Goal: Information Seeking & Learning: Find contact information

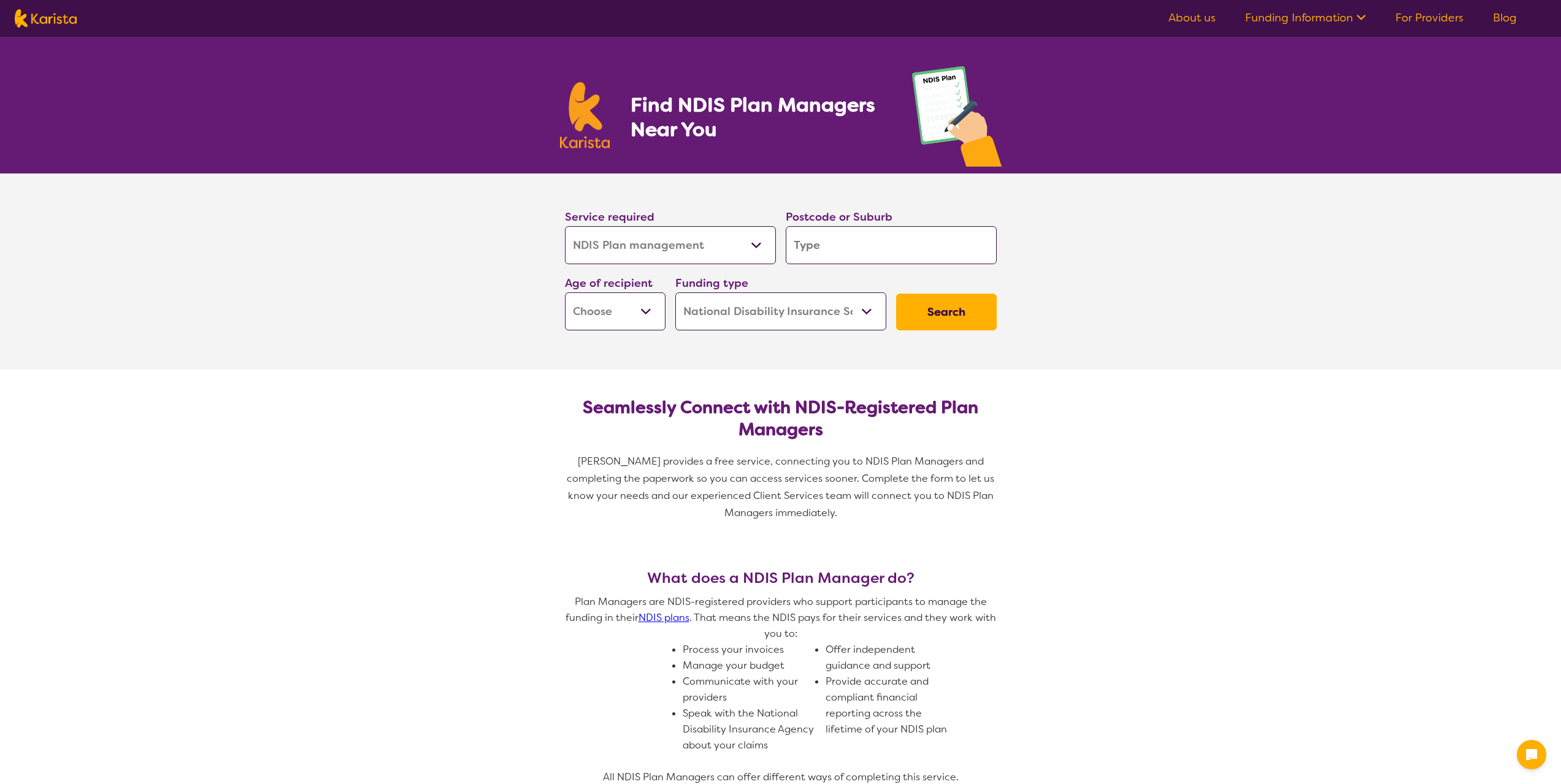
select select "NDIS Plan management"
select select "NDIS"
select select "NDIS Plan management"
select select "NDIS"
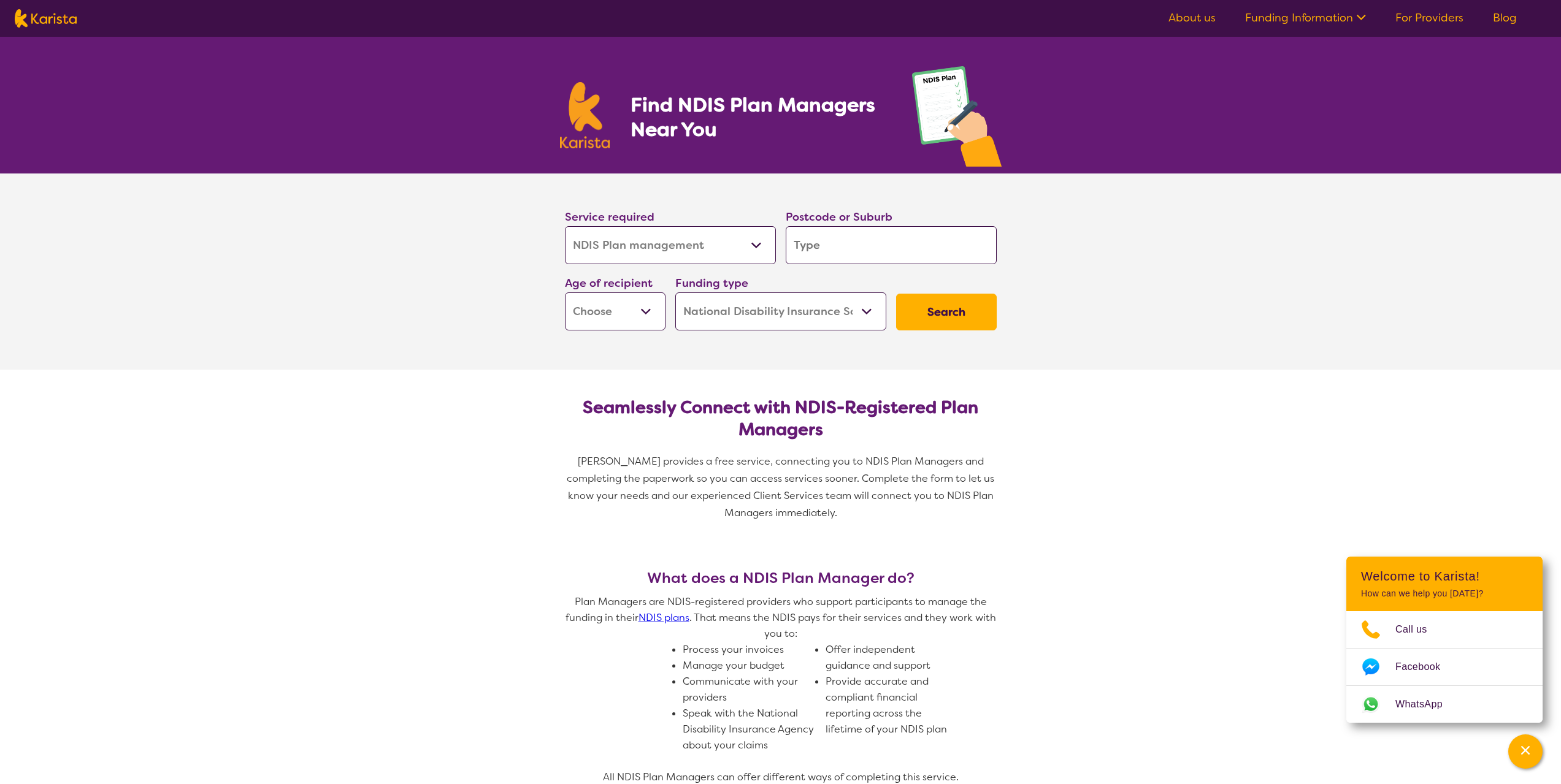
click at [879, 254] on input "search" at bounding box center [890, 245] width 211 height 38
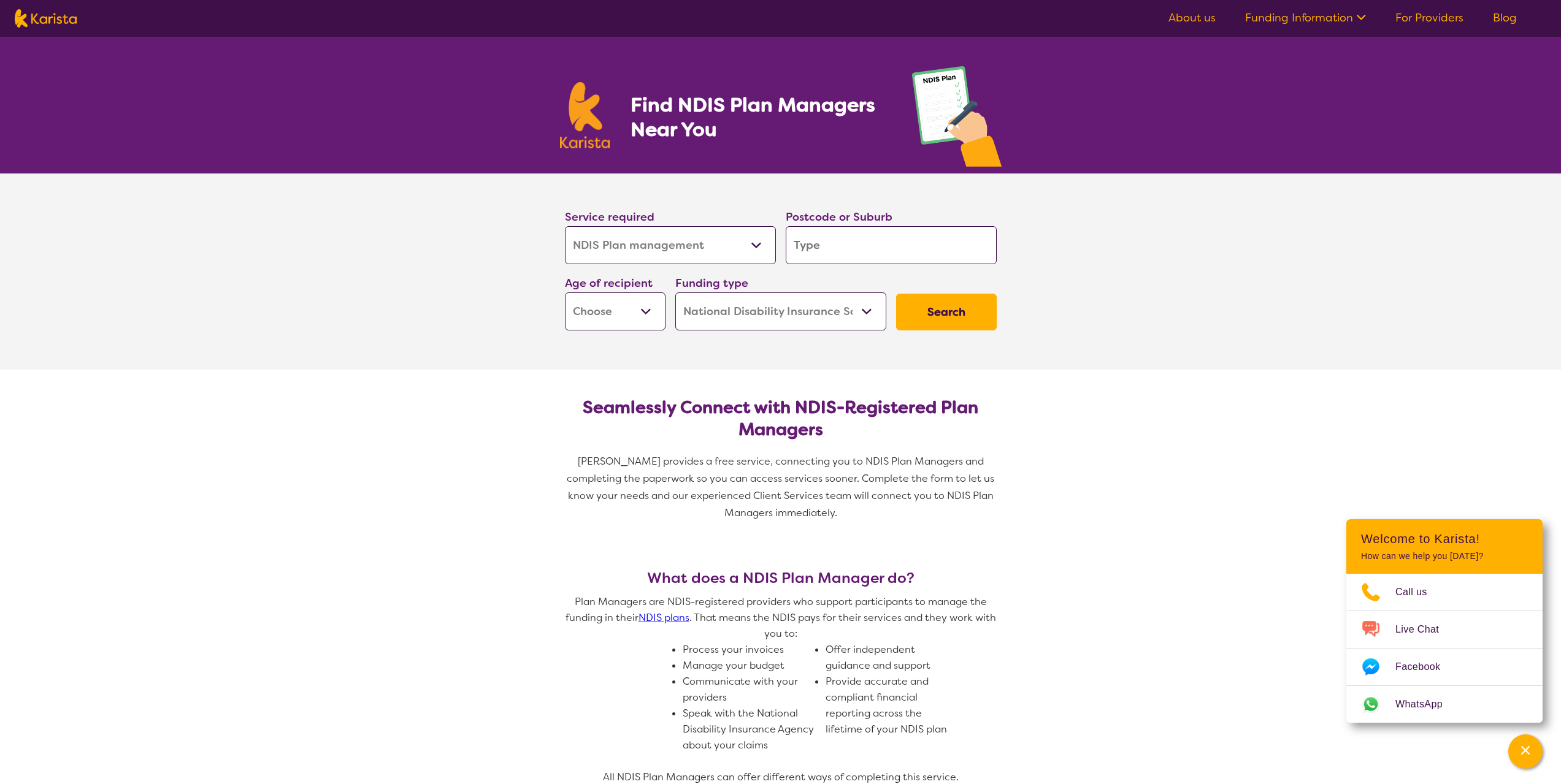
type input "5"
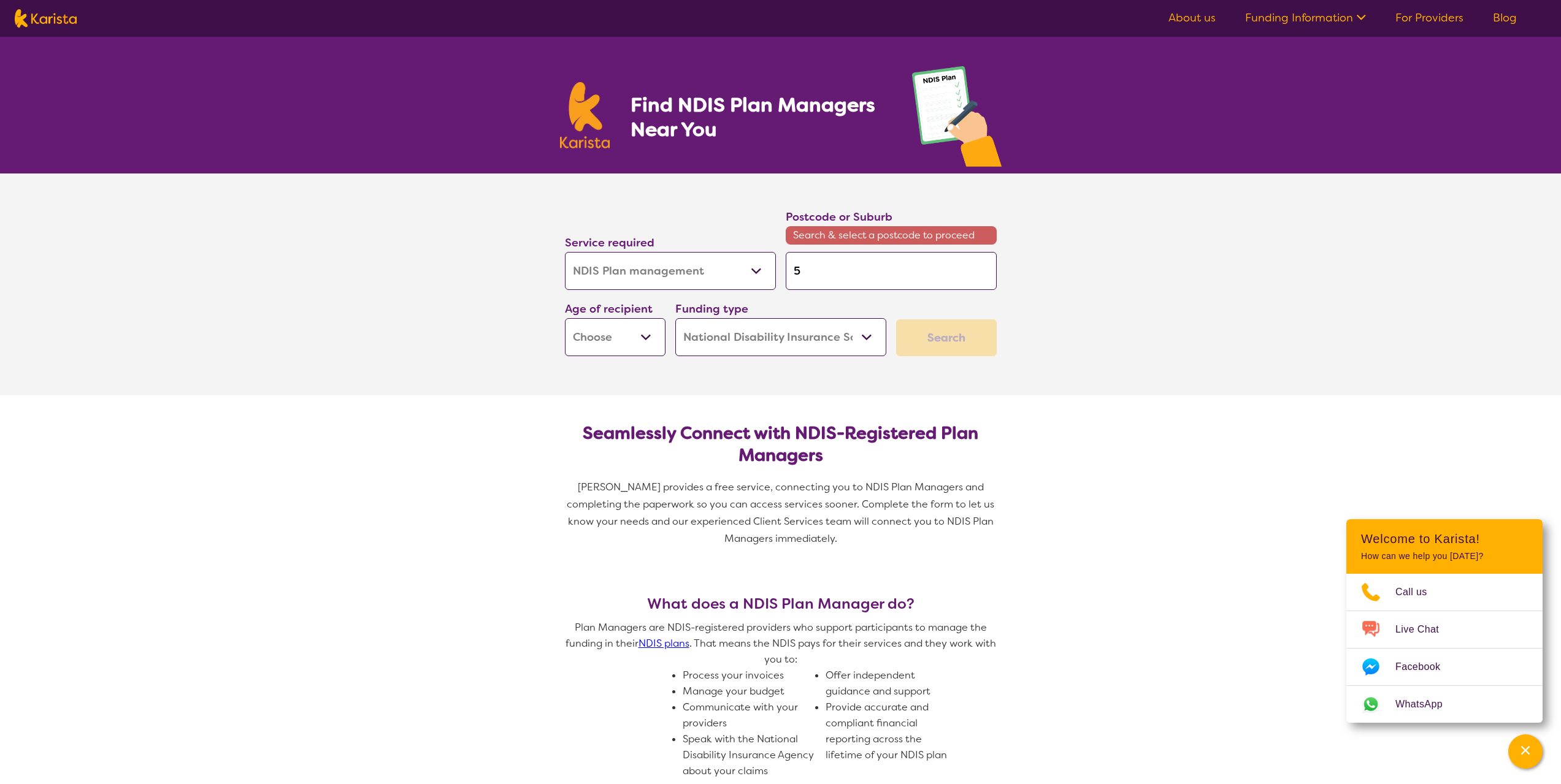
click at [876, 256] on input "5" at bounding box center [890, 271] width 211 height 38
type input "50"
type input "509"
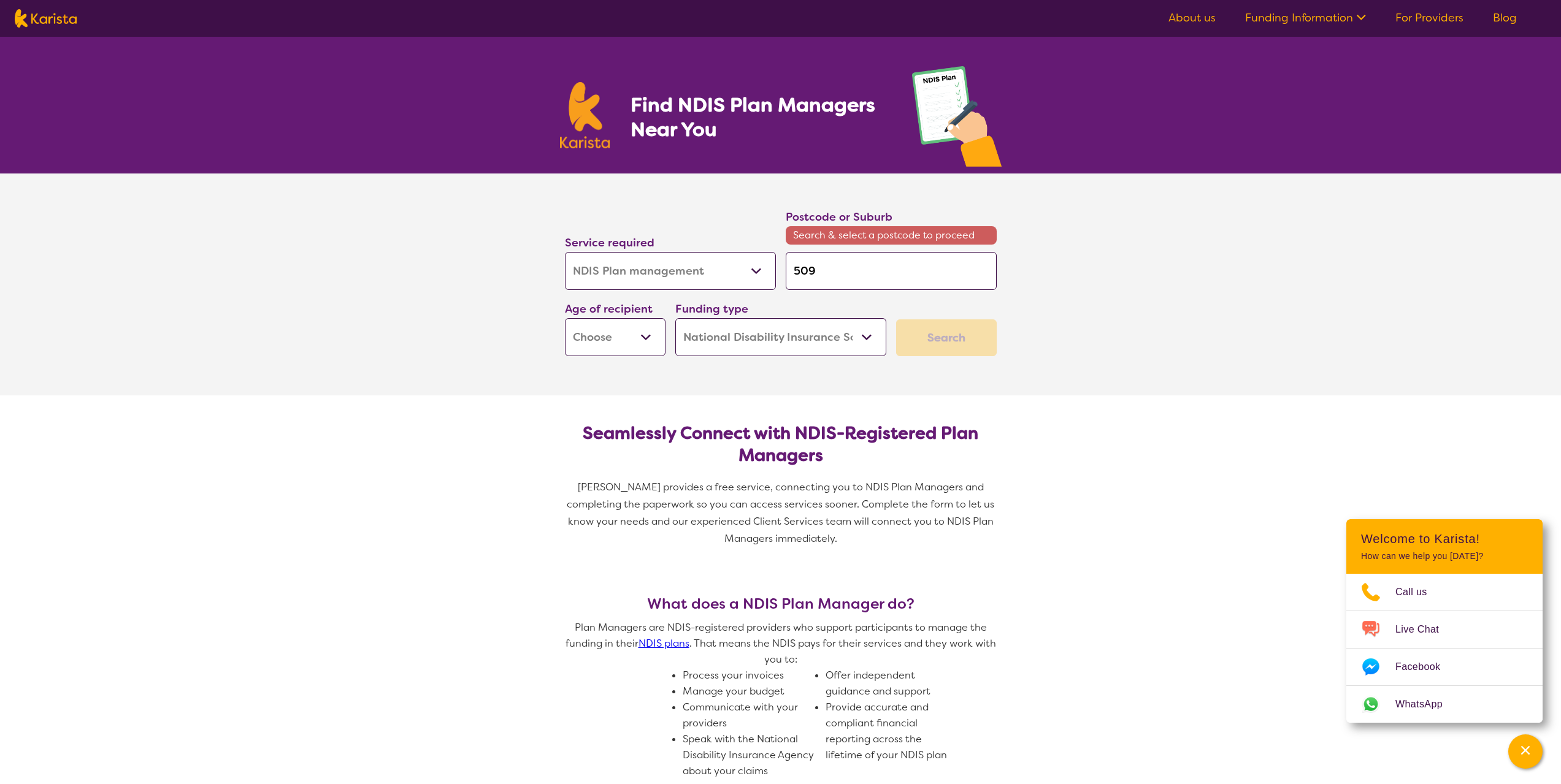
type input "5095"
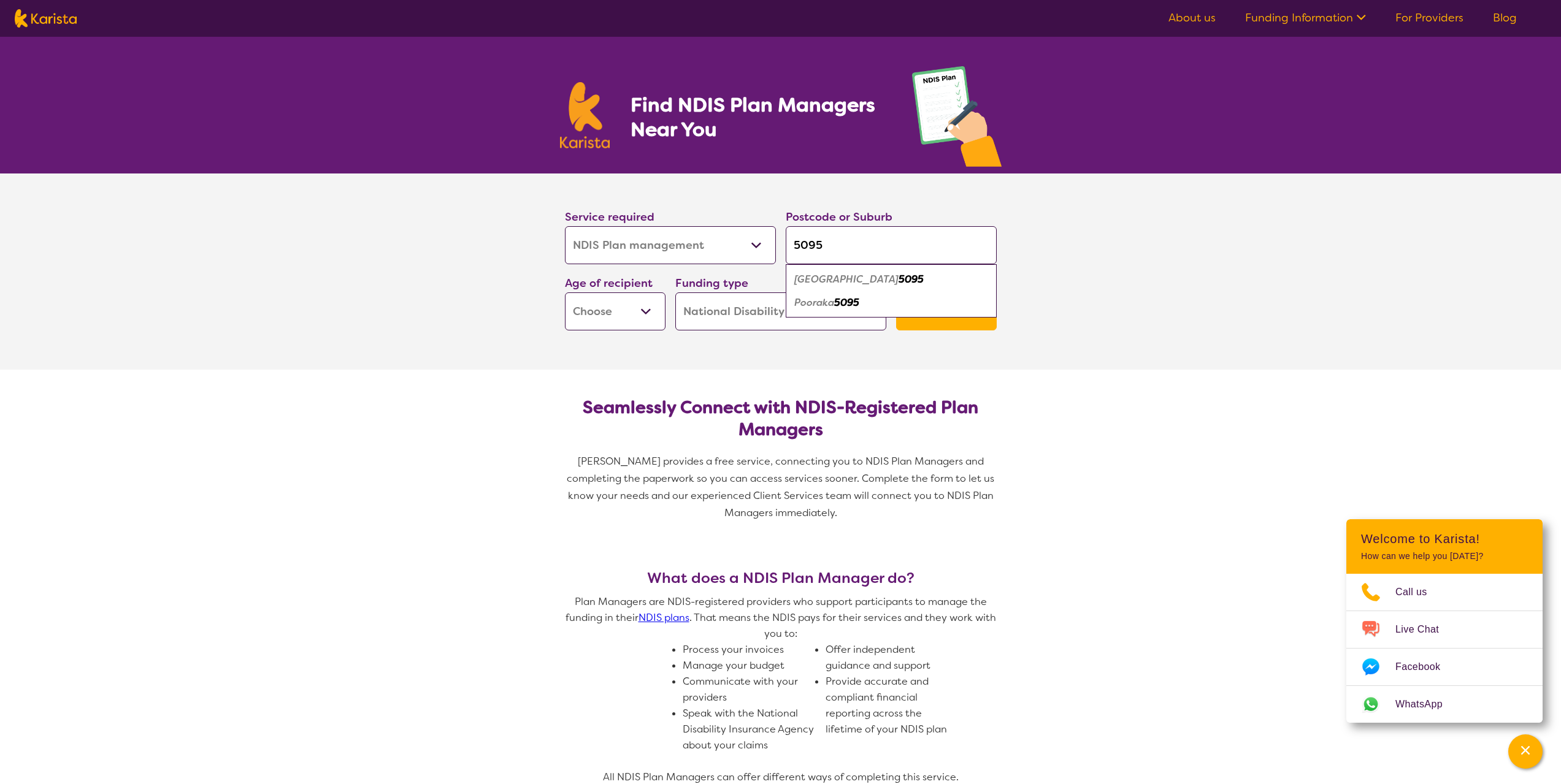
type input "5095"
click at [461, 331] on section "Service required Allied Health Assistant Assessment ([MEDICAL_DATA] or [MEDICAL…" at bounding box center [780, 272] width 1561 height 196
click at [895, 240] on input "5095" at bounding box center [890, 245] width 211 height 38
click at [469, 333] on section "Service required Allied Health Assistant Assessment ([MEDICAL_DATA] or [MEDICAL…" at bounding box center [780, 272] width 1561 height 196
click at [630, 320] on select "Early Childhood - 0 to 9 Child - 10 to 11 Adolescent - 12 to 17 Adult - 18 to 6…" at bounding box center [615, 312] width 101 height 38
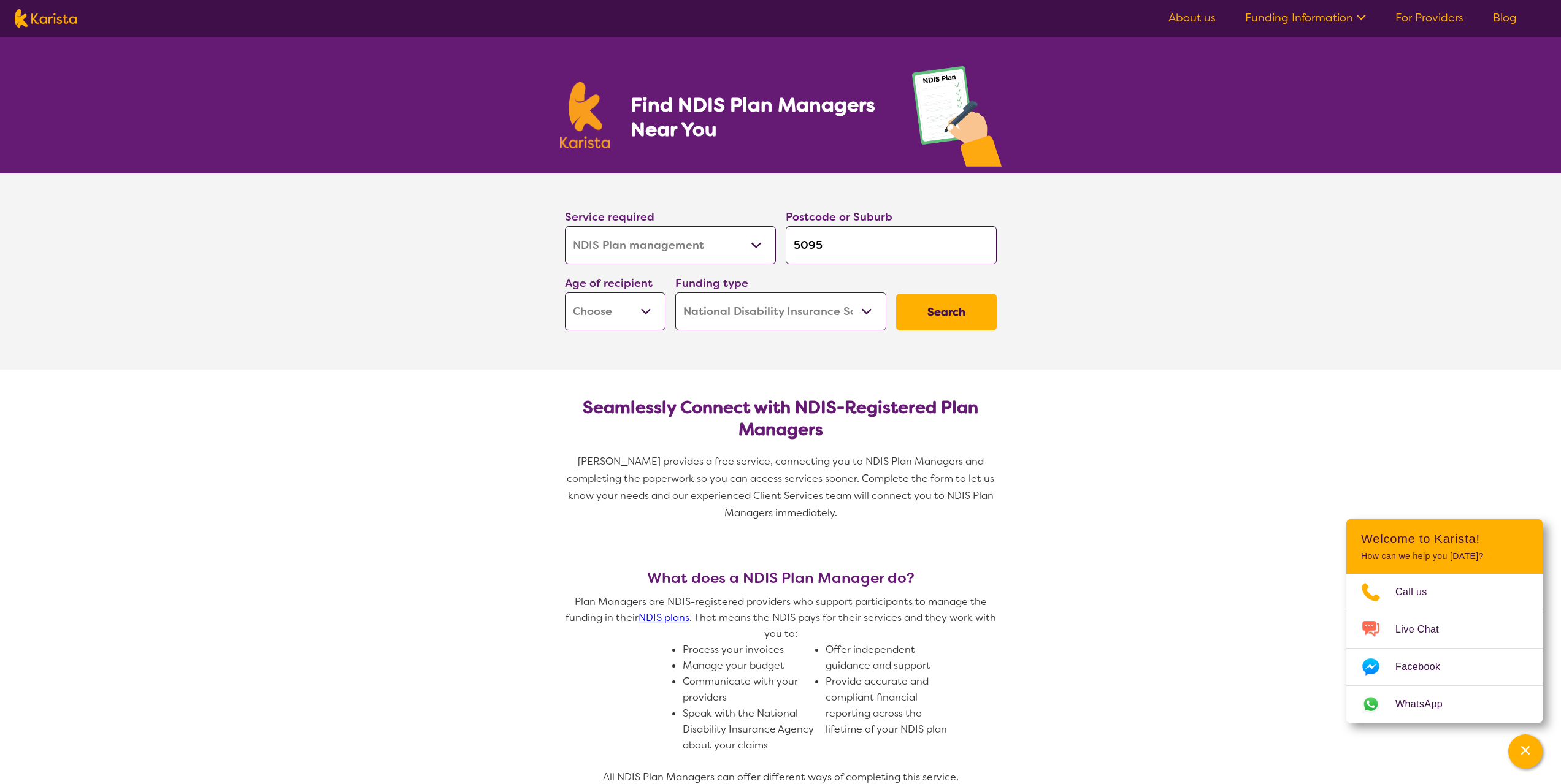
select select "AS"
click at [565, 293] on select "Early Childhood - 0 to 9 Child - 10 to 11 Adolescent - 12 to 17 Adult - 18 to 6…" at bounding box center [615, 312] width 101 height 38
select select "AS"
click at [812, 320] on select "Home Care Package (HCP) National Disability Insurance Scheme (NDIS) I don't know" at bounding box center [780, 312] width 211 height 38
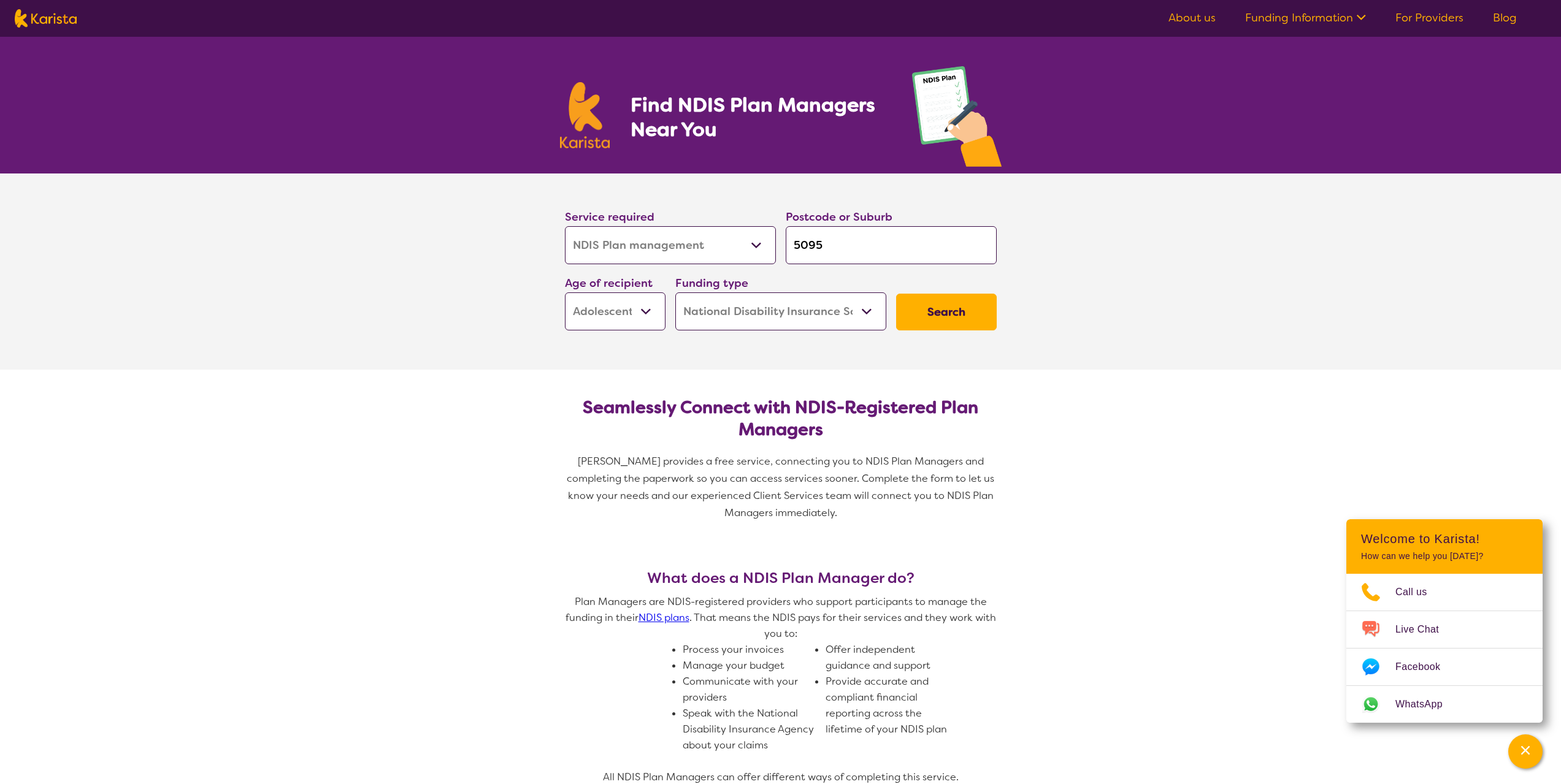
click at [971, 314] on button "Search" at bounding box center [946, 312] width 101 height 36
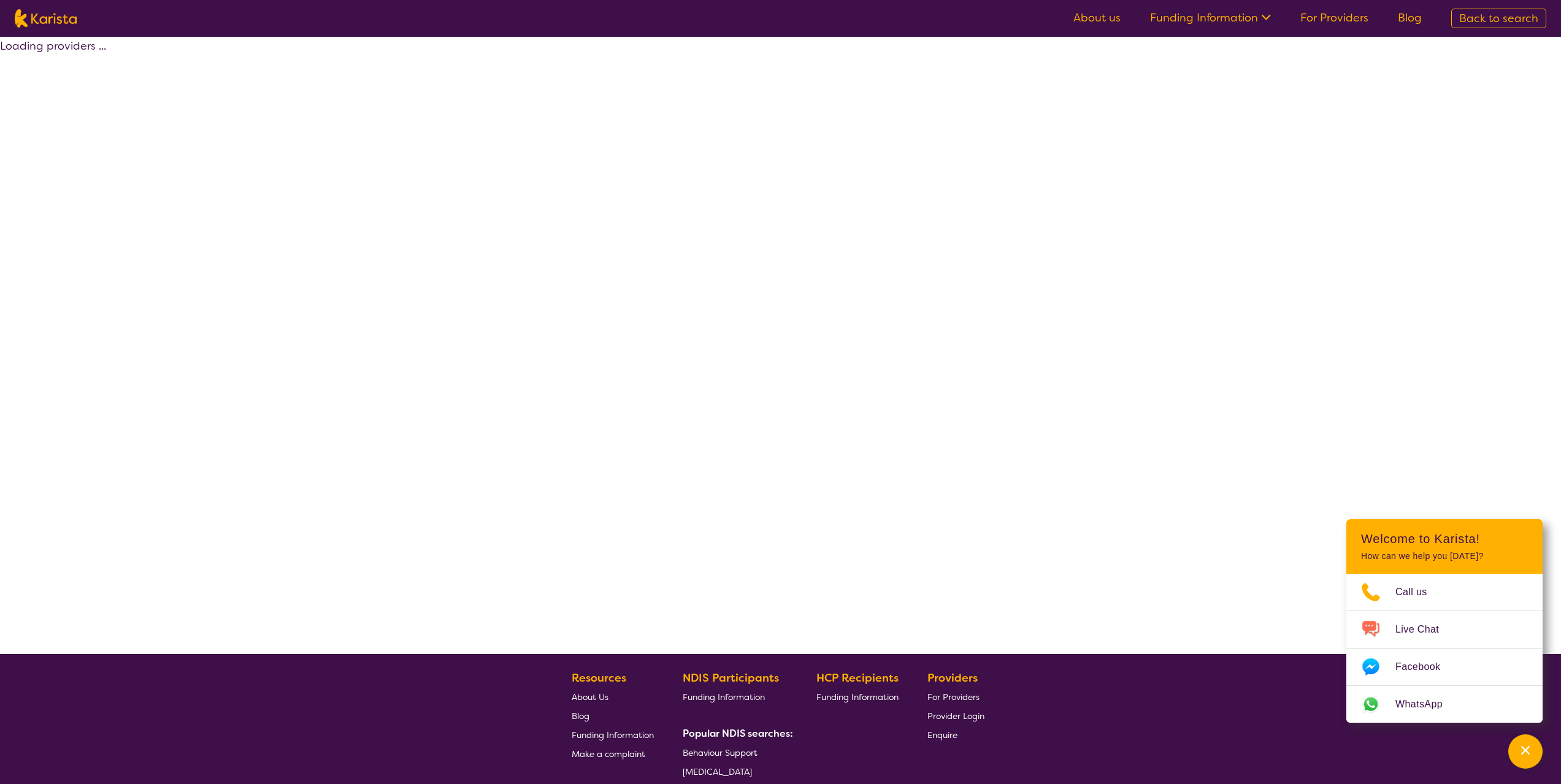
select select "by_score"
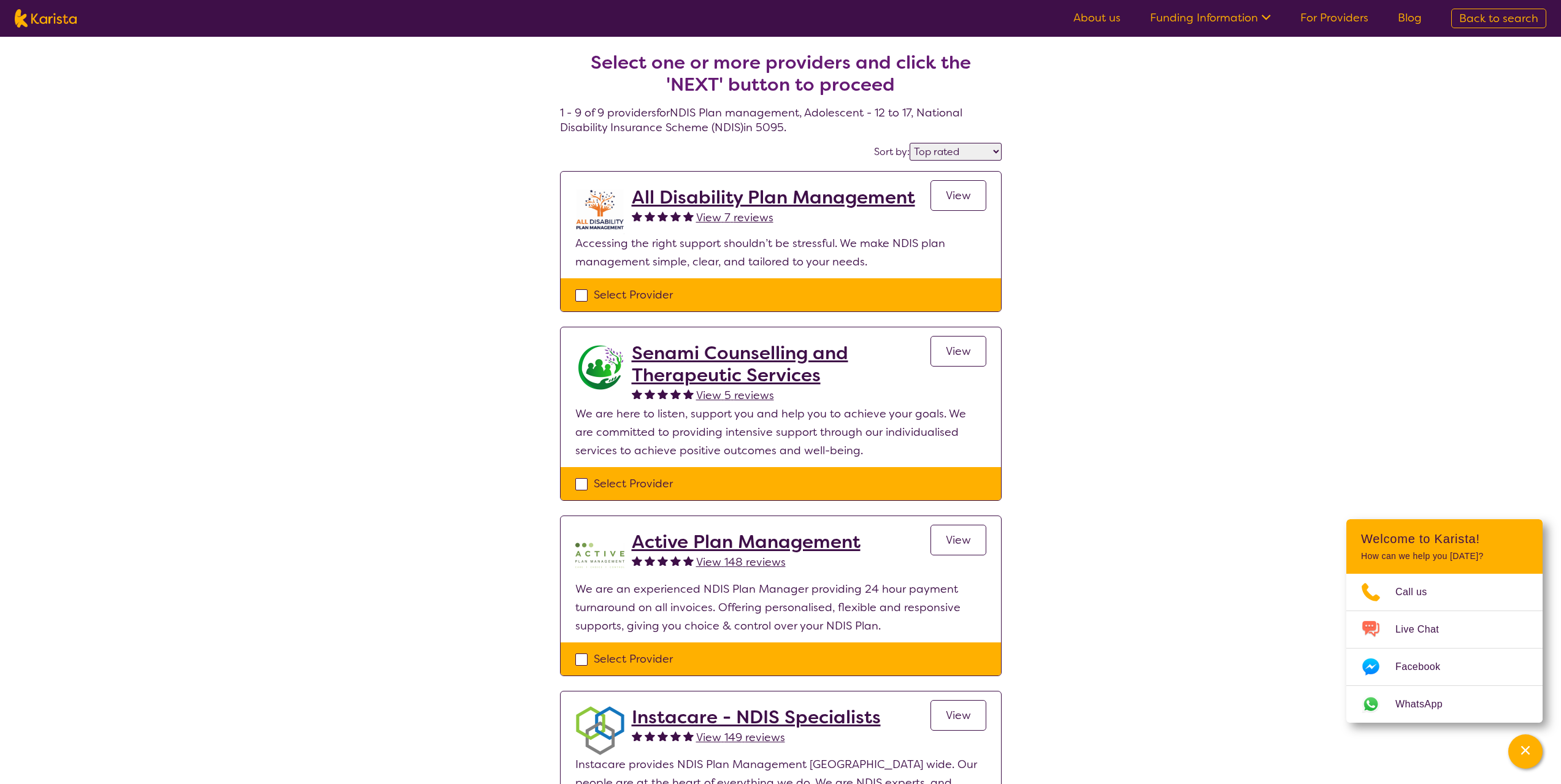
drag, startPoint x: 491, startPoint y: 357, endPoint x: 484, endPoint y: 224, distance: 133.2
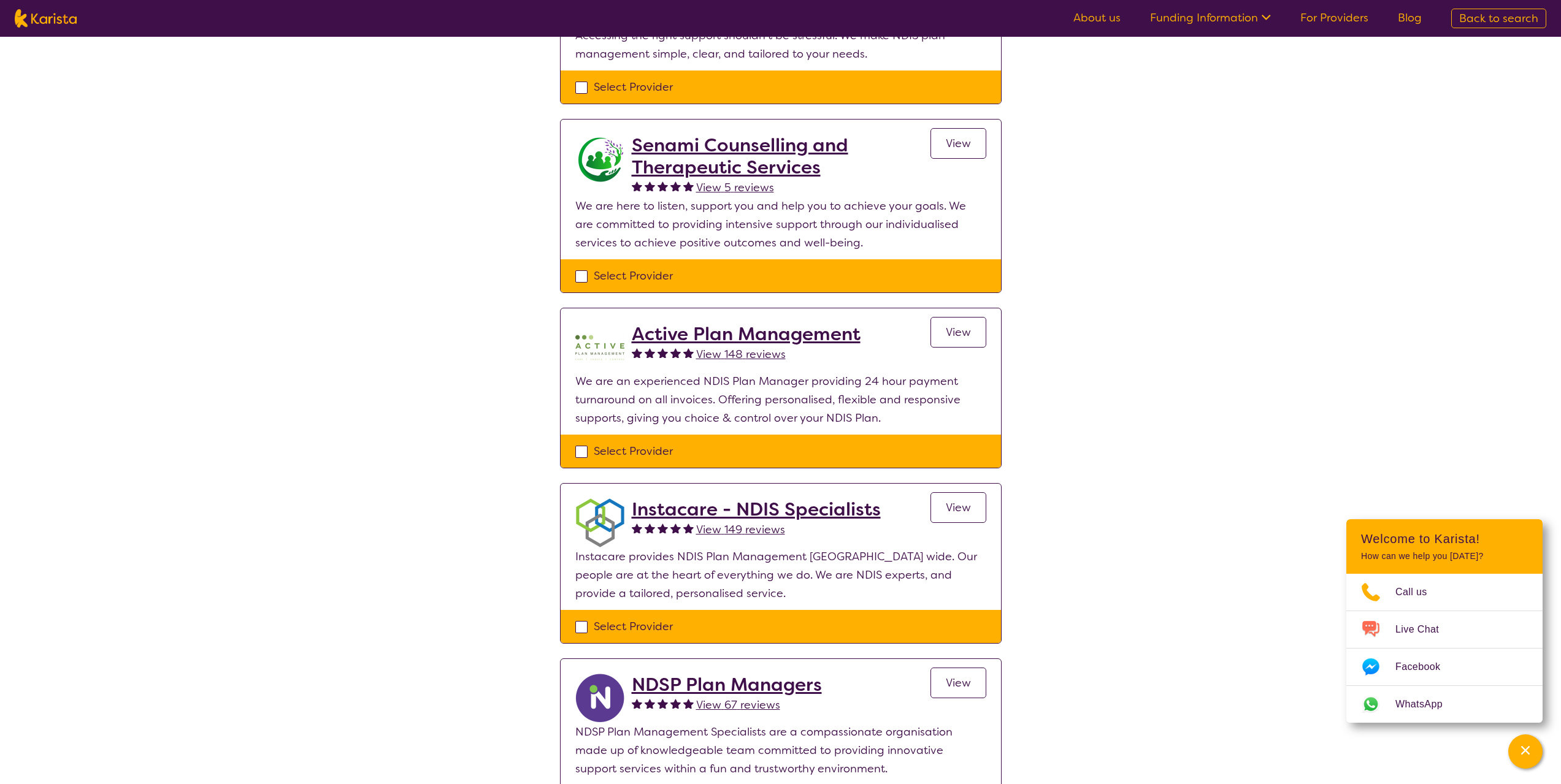
scroll to position [245, 0]
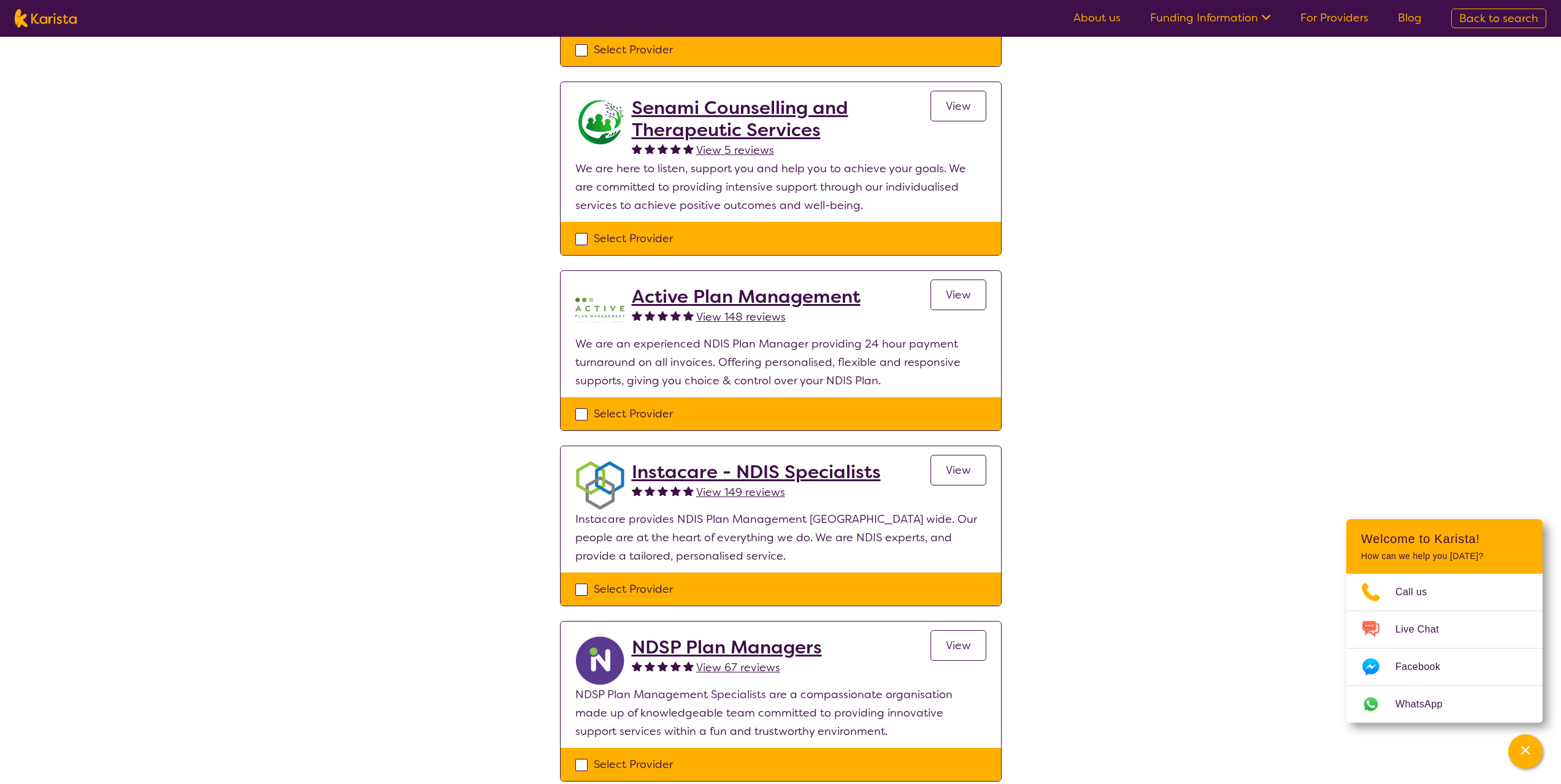
click at [702, 296] on h2 "Active Plan Management" at bounding box center [745, 296] width 228 height 22
